Goal: Obtain resource: Obtain resource

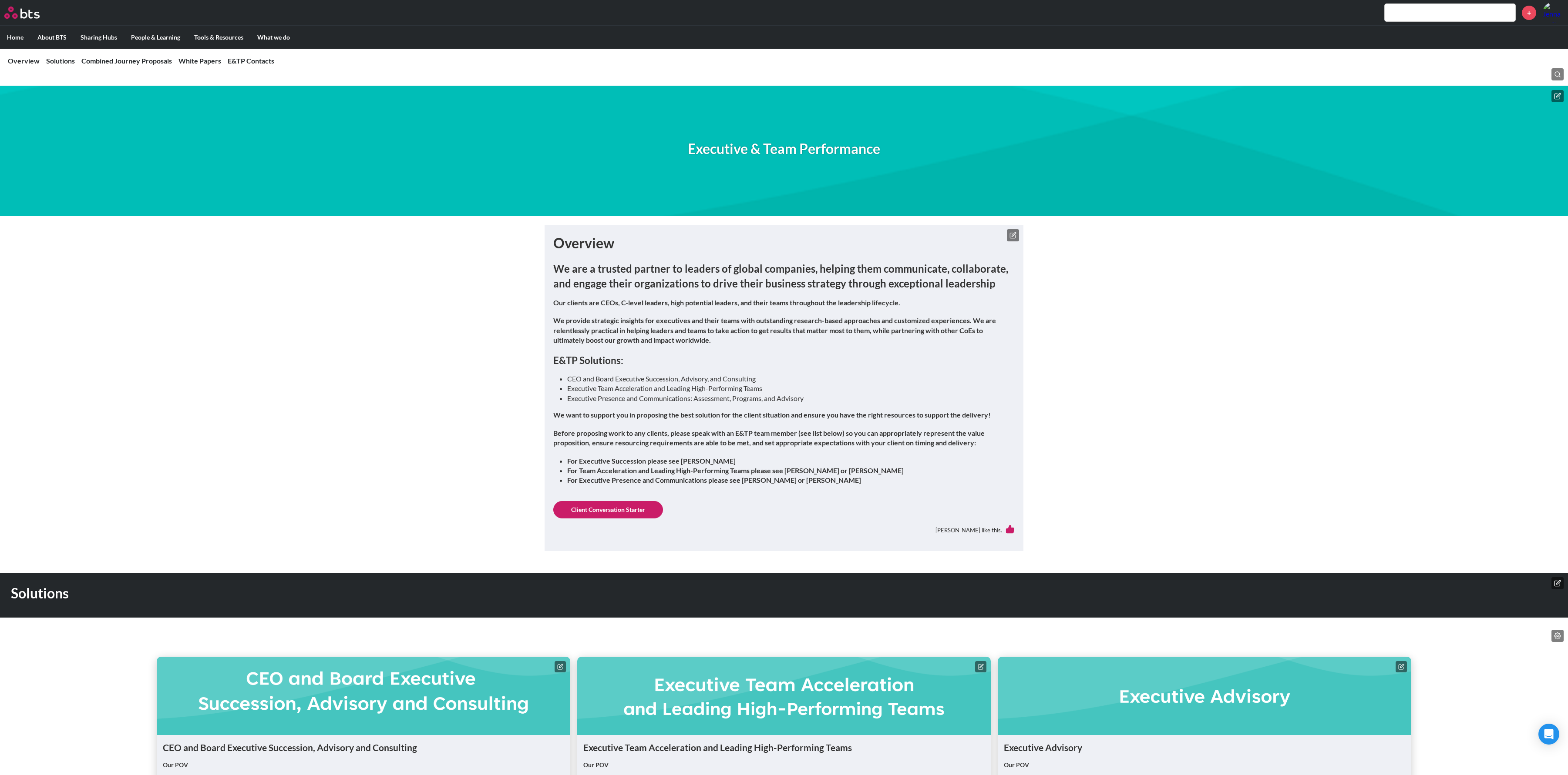
scroll to position [574, 0]
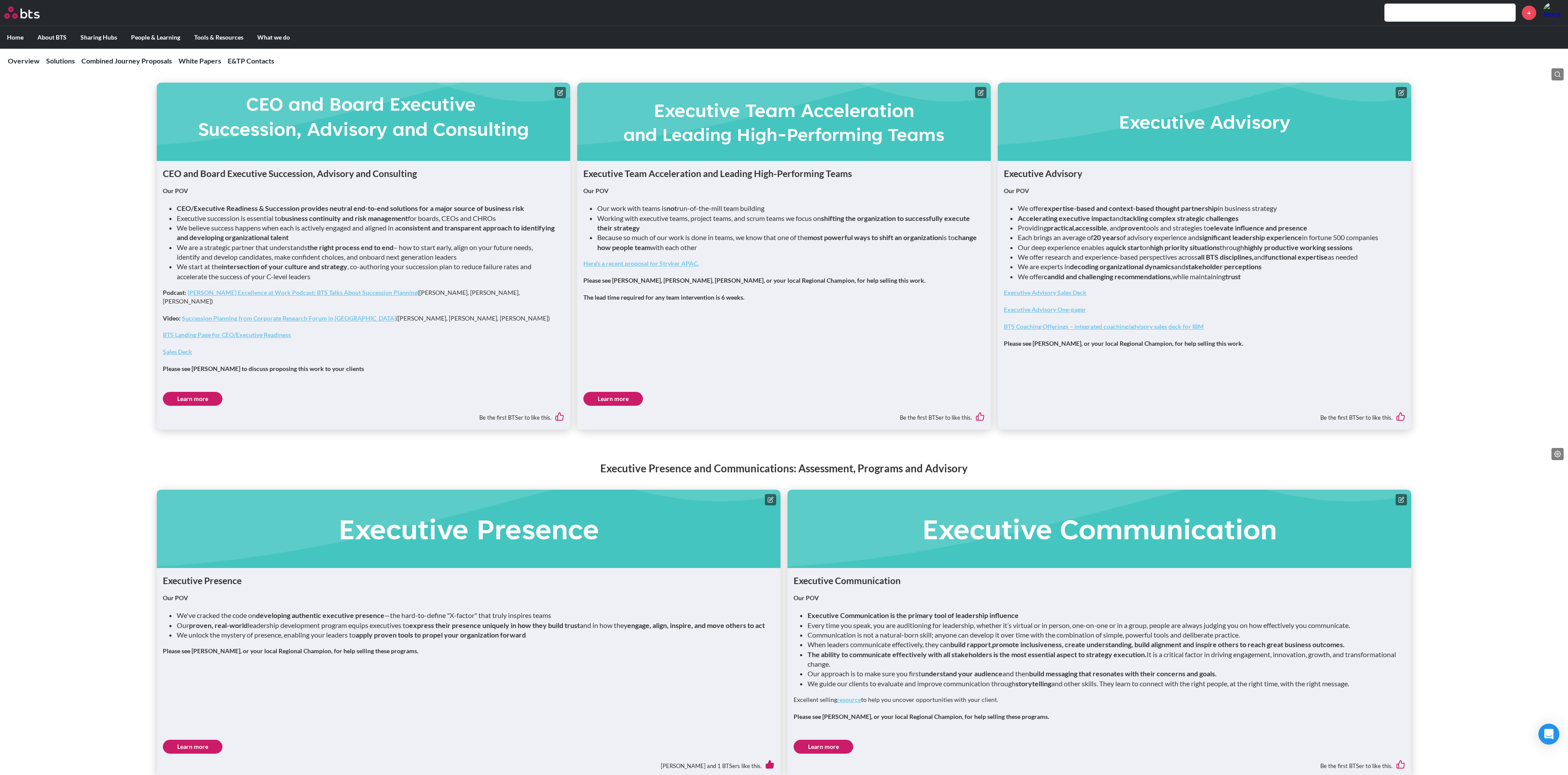
click at [612, 392] on link "Learn more" at bounding box center [613, 398] width 60 height 14
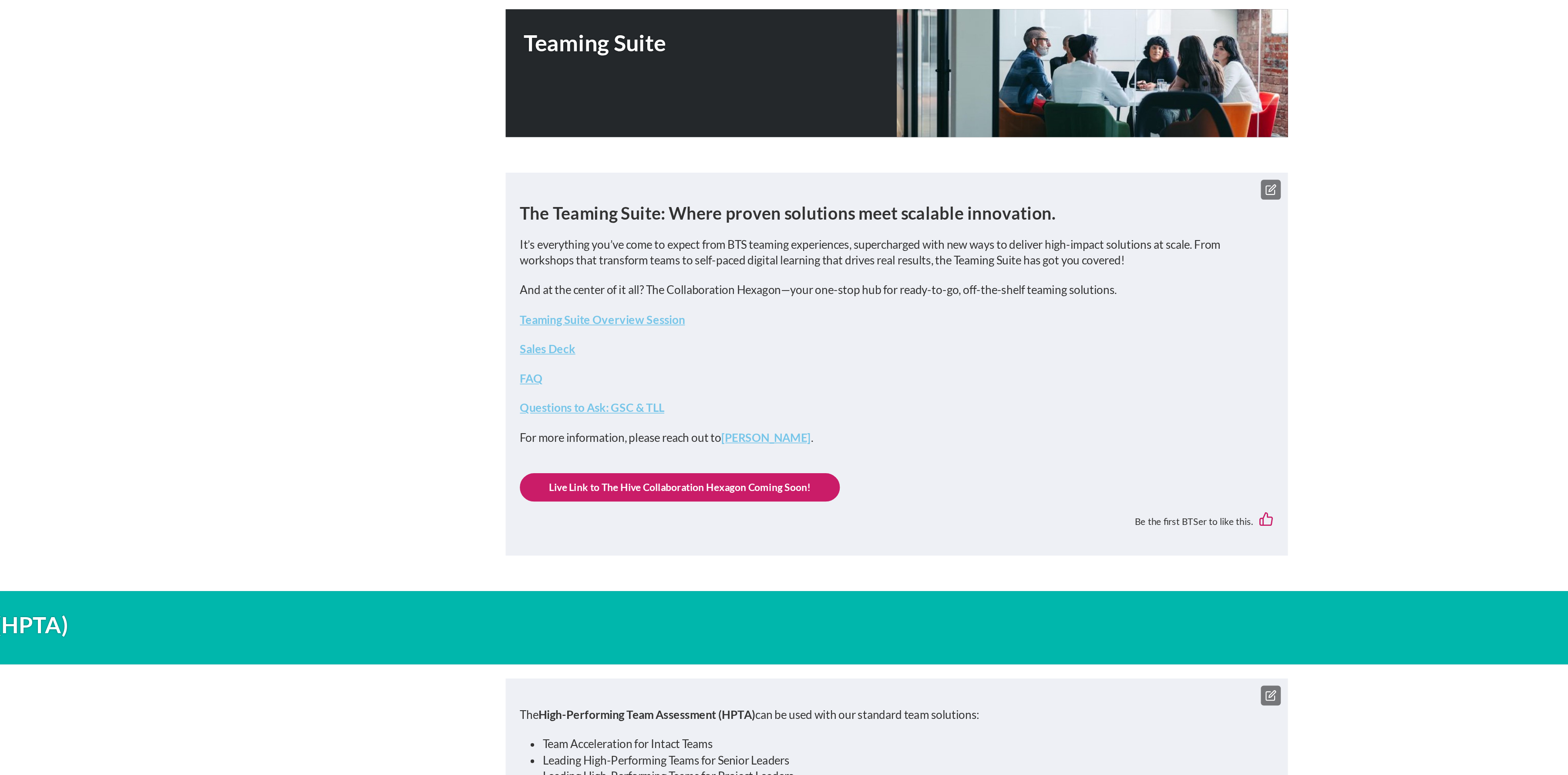
click at [573, 358] on link "Sales Deck" at bounding box center [570, 360] width 34 height 9
